Goal: Task Accomplishment & Management: Use online tool/utility

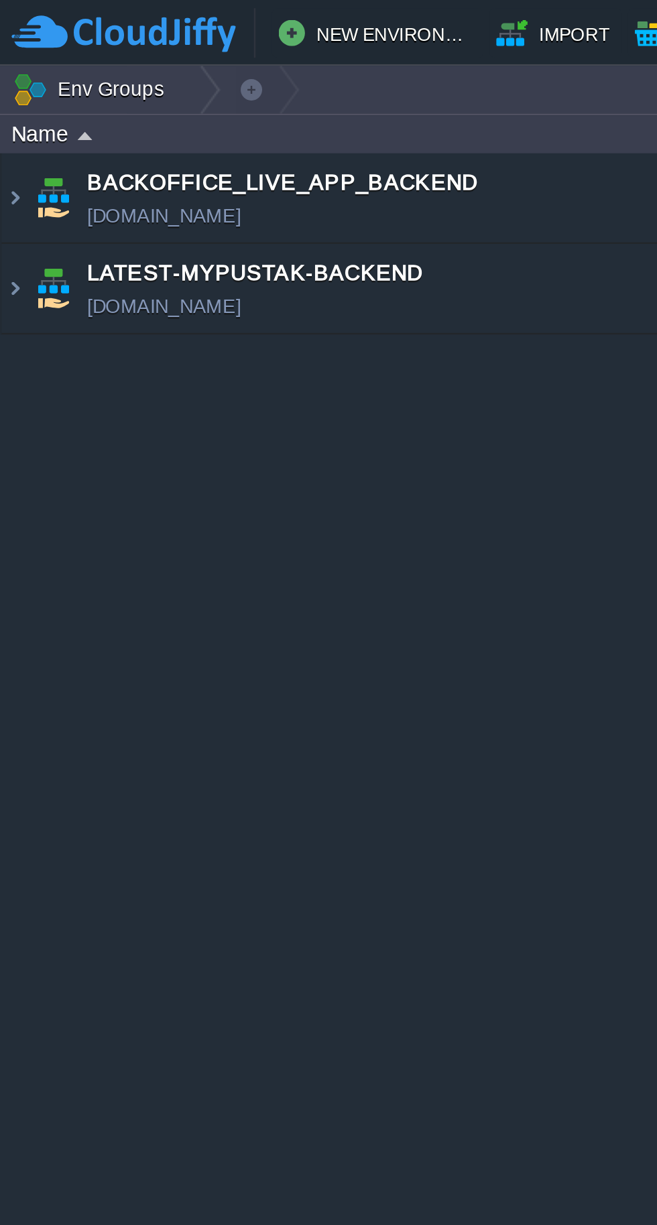
click at [13, 119] on img at bounding box center [21, 117] width 19 height 36
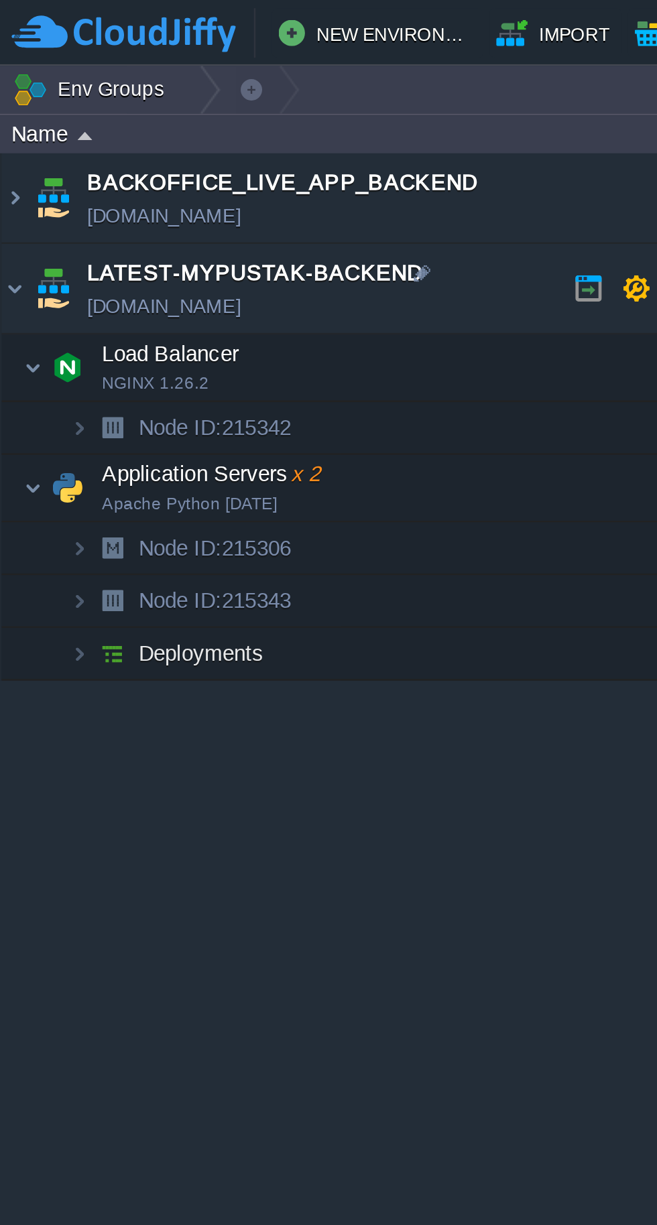
click at [30, 204] on img at bounding box center [27, 198] width 19 height 27
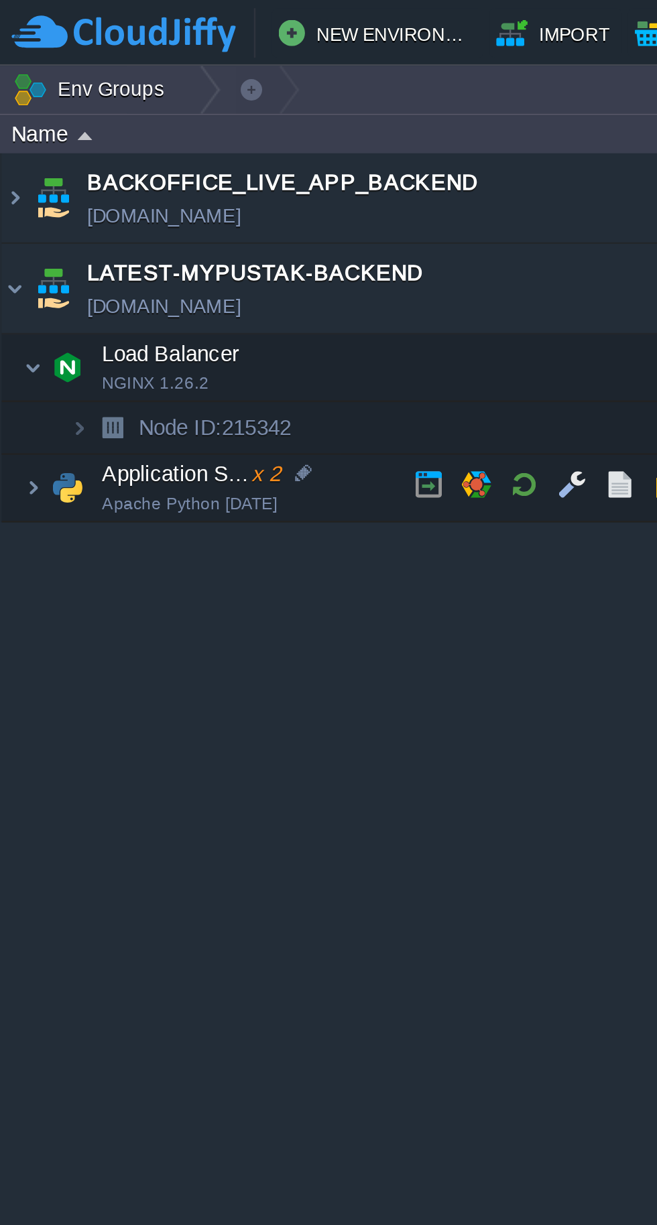
click at [26, 198] on img at bounding box center [27, 198] width 19 height 27
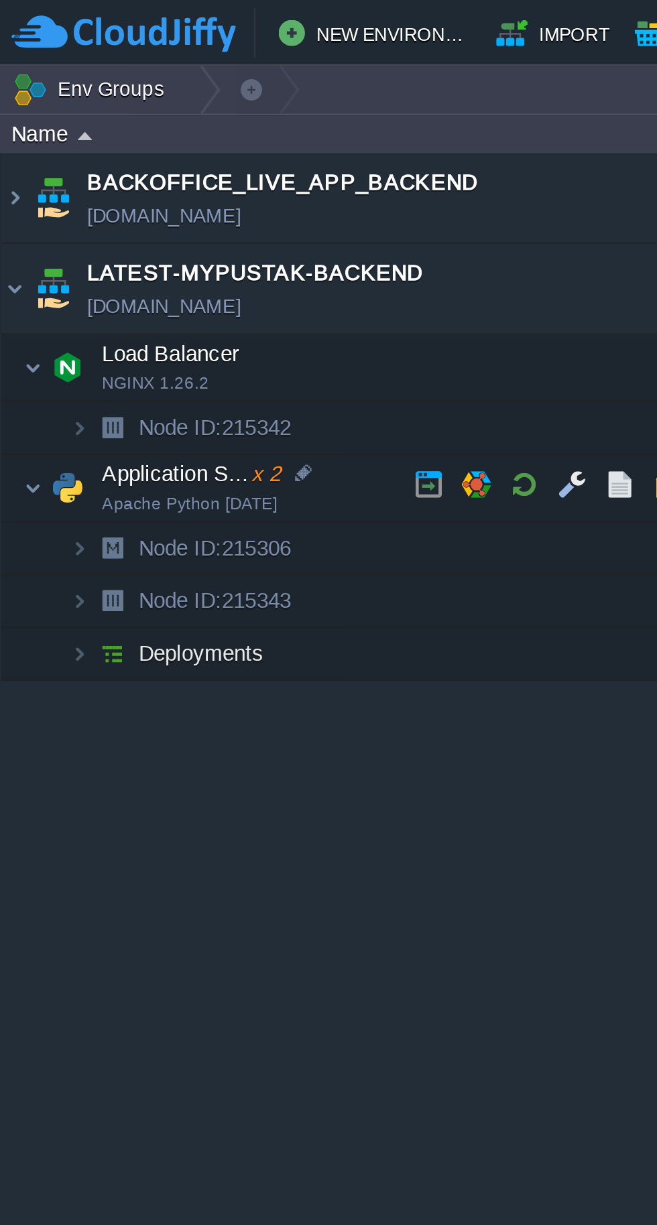
click at [212, 194] on button "button" at bounding box center [213, 197] width 12 height 12
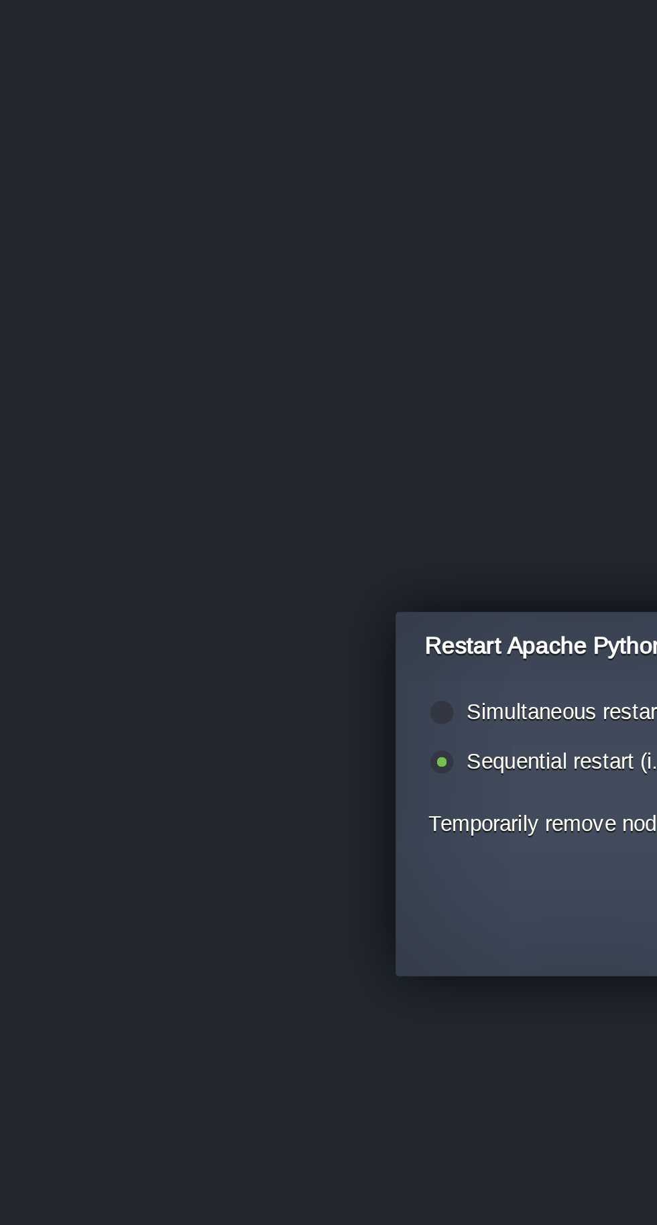
click at [217, 591] on label "Simultaneous restart (i.e. all together)" at bounding box center [262, 589] width 145 height 10
click at [183, 591] on input "radio" at bounding box center [178, 591] width 9 height 9
radio input "true"
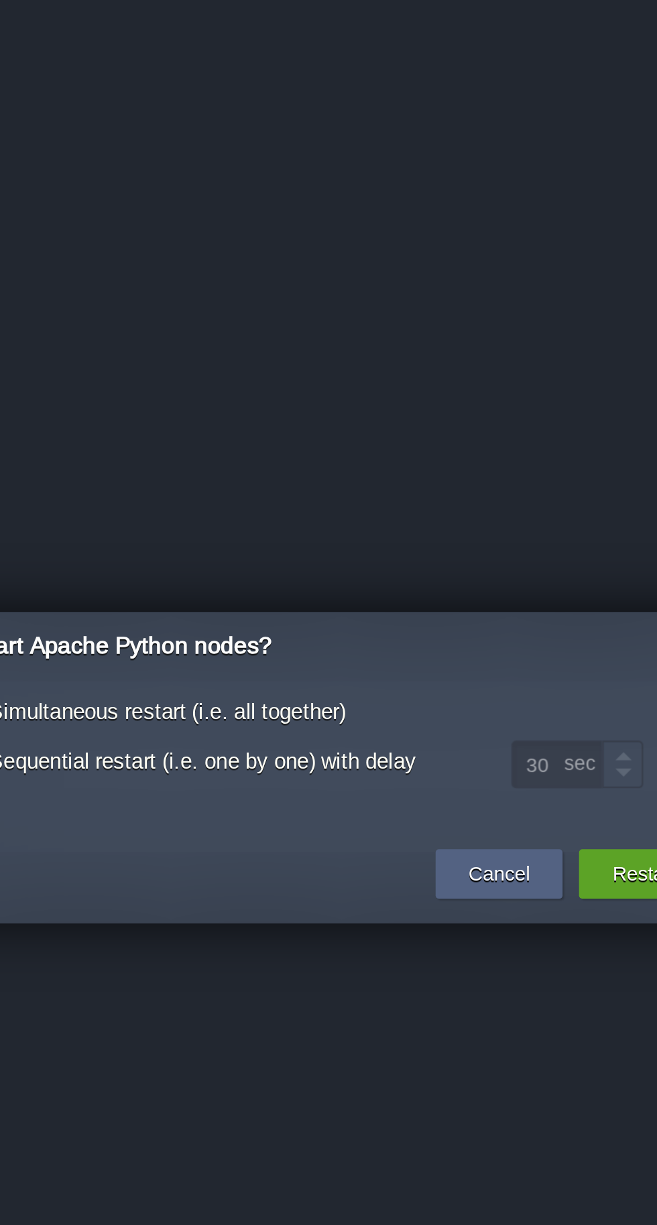
click at [452, 655] on button "Restart" at bounding box center [456, 655] width 26 height 13
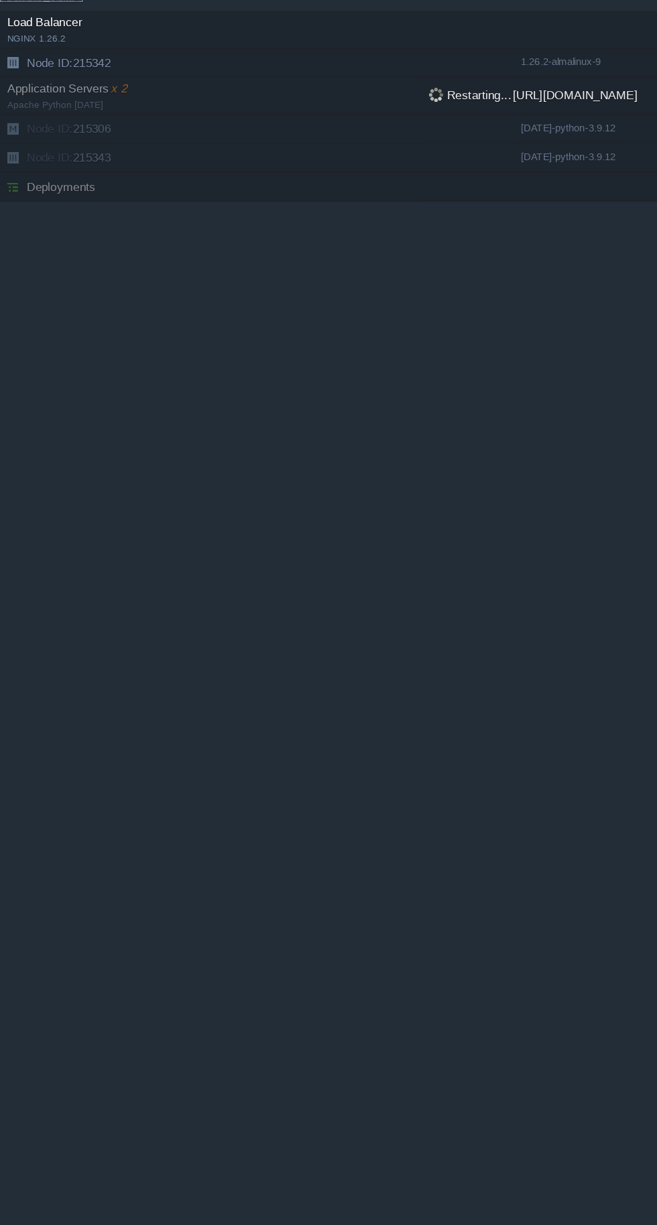
scroll to position [0, 1]
